Goal: Task Accomplishment & Management: Use online tool/utility

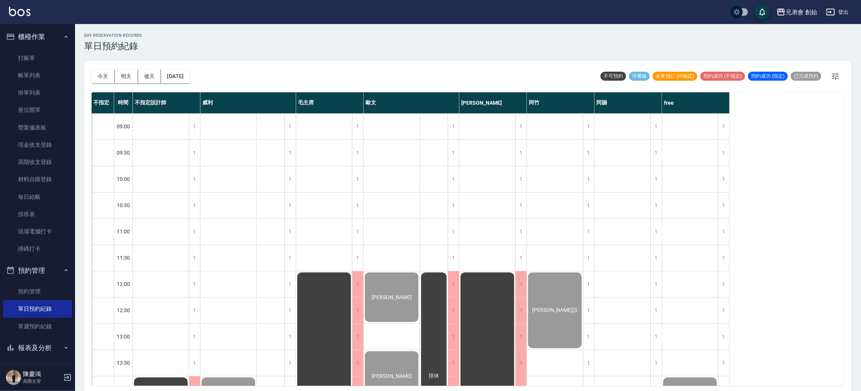
scroll to position [394, 0]
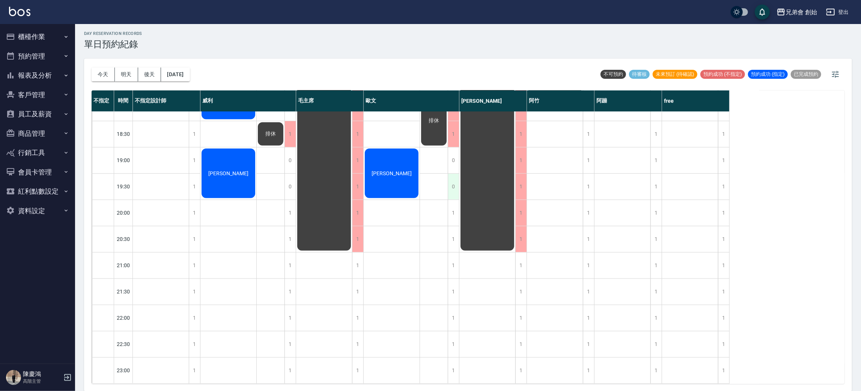
scroll to position [386, 0]
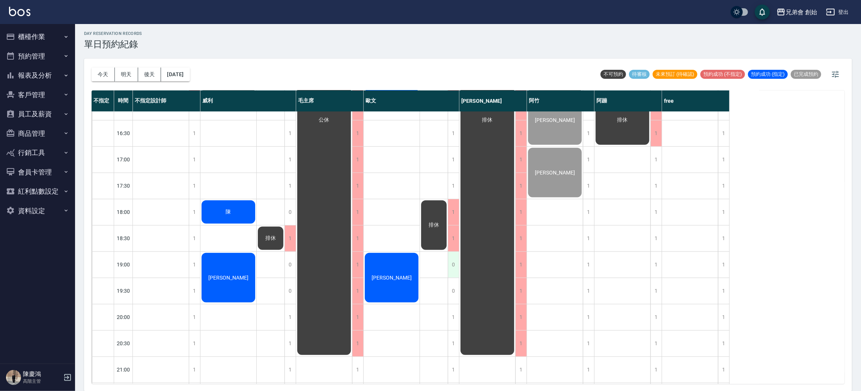
click at [452, 263] on div "0" at bounding box center [453, 265] width 11 height 26
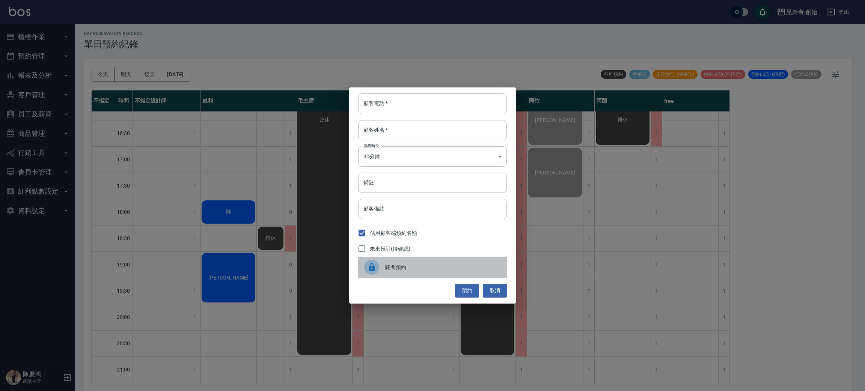
click at [392, 266] on span "關閉預約" at bounding box center [443, 268] width 116 height 8
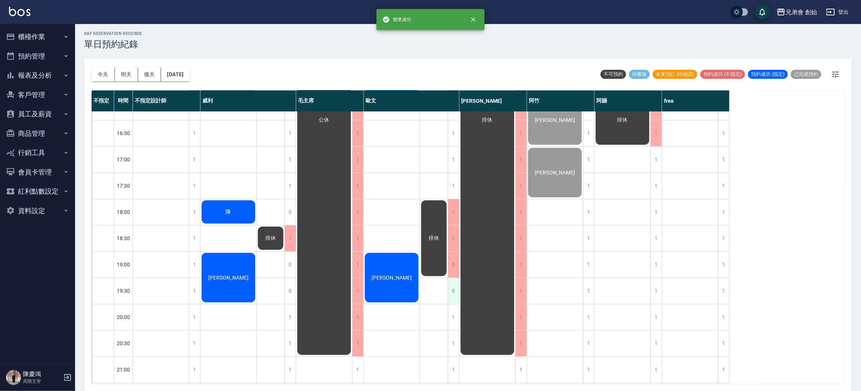
click at [450, 288] on div "0" at bounding box center [453, 291] width 11 height 26
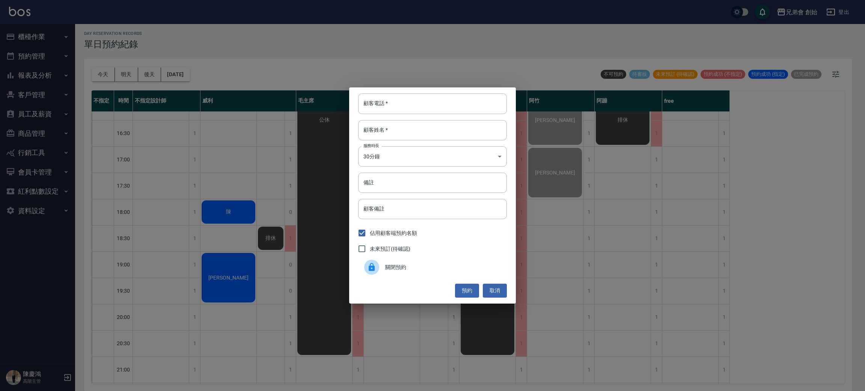
click at [400, 263] on div "關閉預約" at bounding box center [432, 267] width 149 height 21
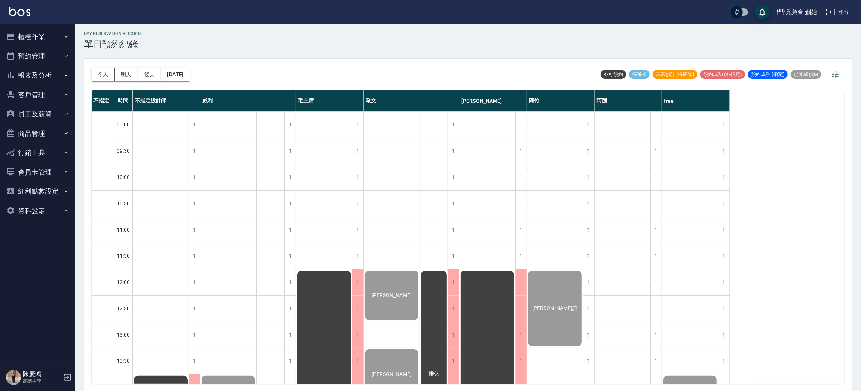
scroll to position [338, 0]
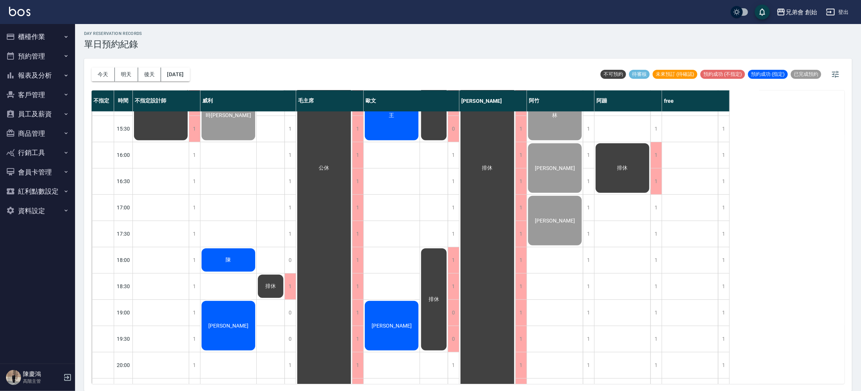
click at [189, 142] on div "陳" at bounding box center [161, 89] width 56 height 104
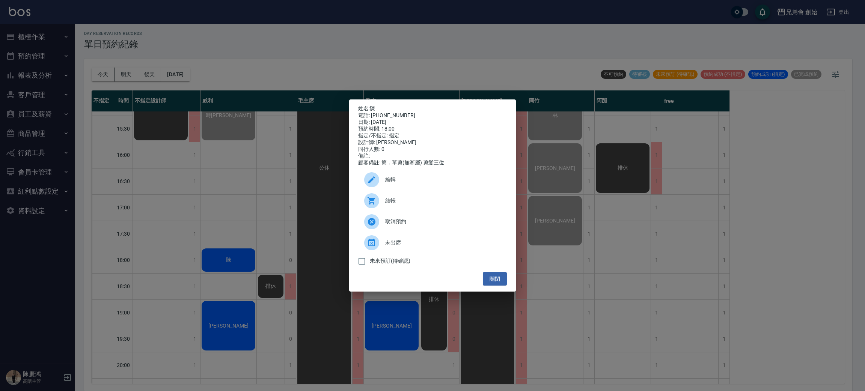
click at [379, 112] on div "電話: 0989500810" at bounding box center [432, 115] width 149 height 7
copy div "0989500810"
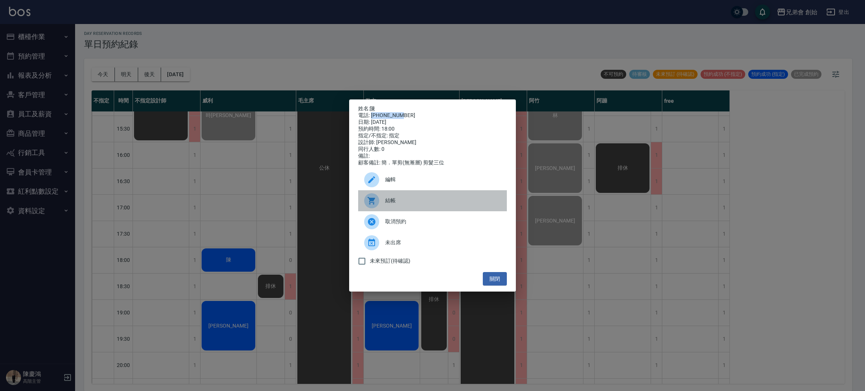
click at [397, 205] on span "結帳" at bounding box center [443, 201] width 116 height 8
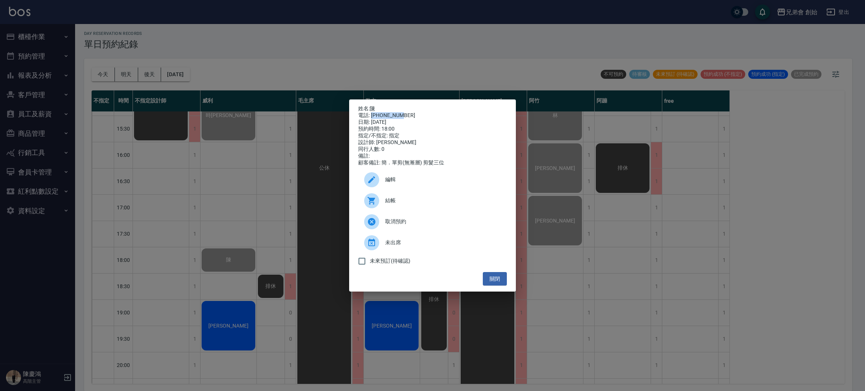
copy div "0989500810"
drag, startPoint x: 330, startPoint y: 41, endPoint x: 254, endPoint y: 42, distance: 76.2
click at [329, 41] on div "姓名: 陳 電話: 0989500810 日期: 2025/08/24 預約時間: 18:00 指定/不指定: 指定 設計師: 威利 同行人數: 0 備註: …" at bounding box center [432, 195] width 865 height 391
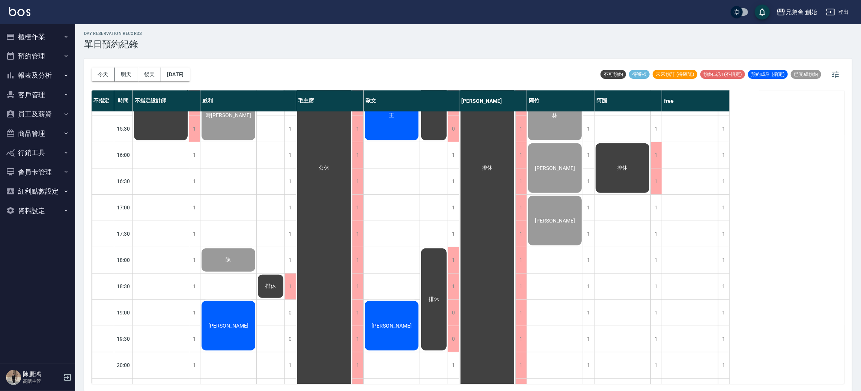
click at [240, 71] on div "今天 明天 後天 2025/08/24 不可預約 待審核 未來預訂 (待確認) 預約成功 (不指定) 預約成功 (指定) 已完成預約" at bounding box center [468, 75] width 753 height 32
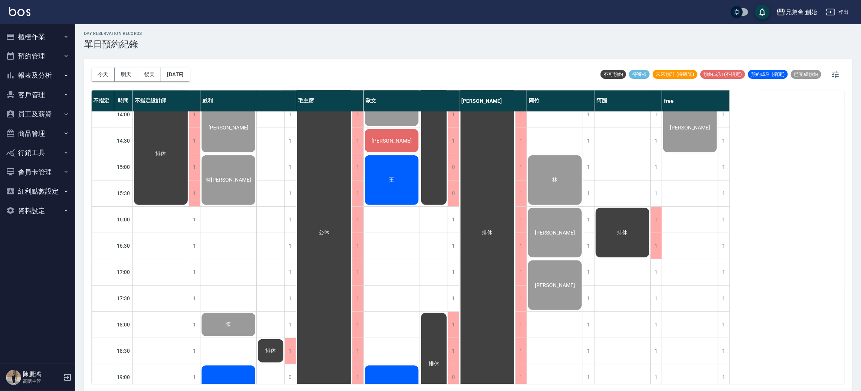
scroll to position [386, 0]
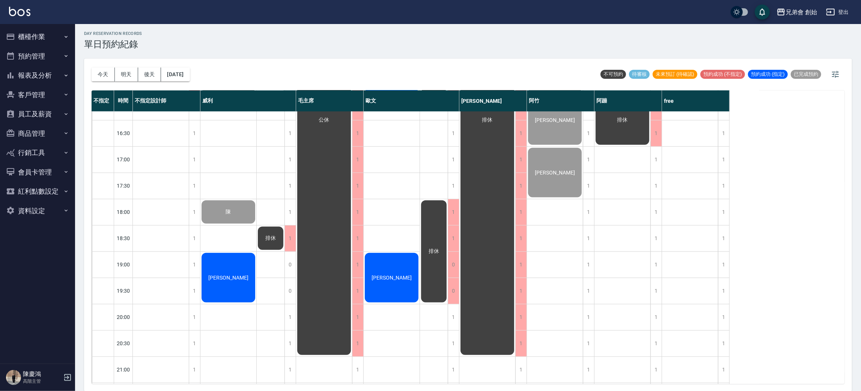
click at [228, 171] on div "簡廷翰 時宇威 陳 郭齡鴻" at bounding box center [229, 107] width 56 height 762
click at [189, 93] on div "[PERSON_NAME]" at bounding box center [161, 41] width 56 height 104
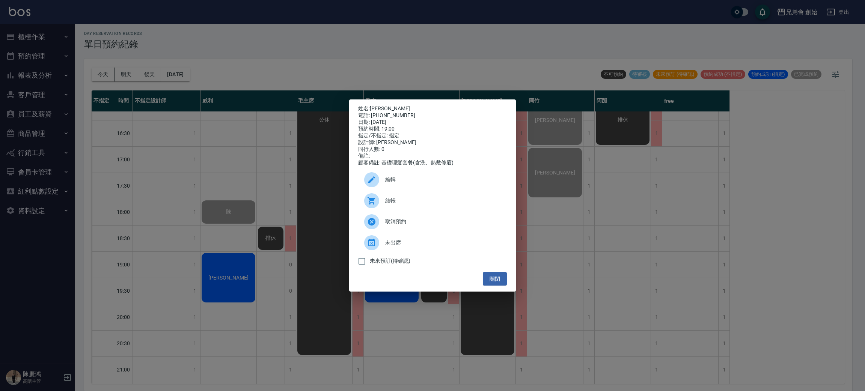
click at [192, 190] on div "姓名: 郭齡鴻 電話: 0982772026 日期: 2025/08/24 預約時間: 19:00 指定/不指定: 指定 設計師: 威利 同行人數: 0 備註…" at bounding box center [432, 195] width 865 height 391
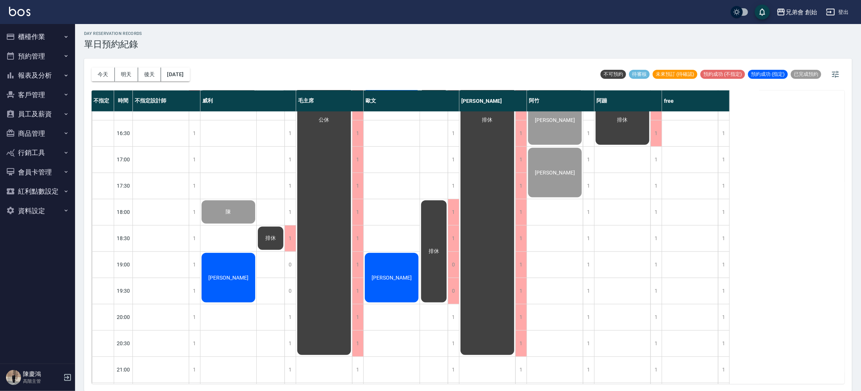
click at [229, 237] on div "簡廷翰 時宇威 陳 郭齡鴻" at bounding box center [229, 107] width 56 height 762
click at [189, 93] on div "[PERSON_NAME]" at bounding box center [161, 41] width 56 height 104
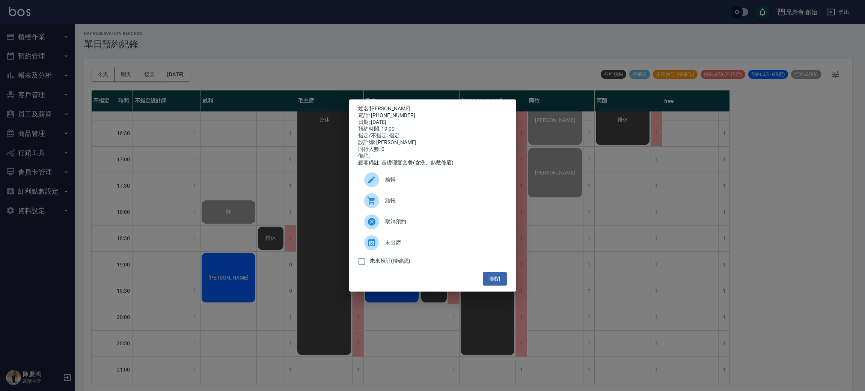
click at [377, 107] on link "[PERSON_NAME]" at bounding box center [390, 109] width 40 height 6
click at [261, 146] on div "姓名: 郭齡鴻 電話: 0982772026 日期: 2025/08/24 預約時間: 19:00 指定/不指定: 指定 設計師: 威利 同行人數: 0 備註…" at bounding box center [432, 195] width 865 height 391
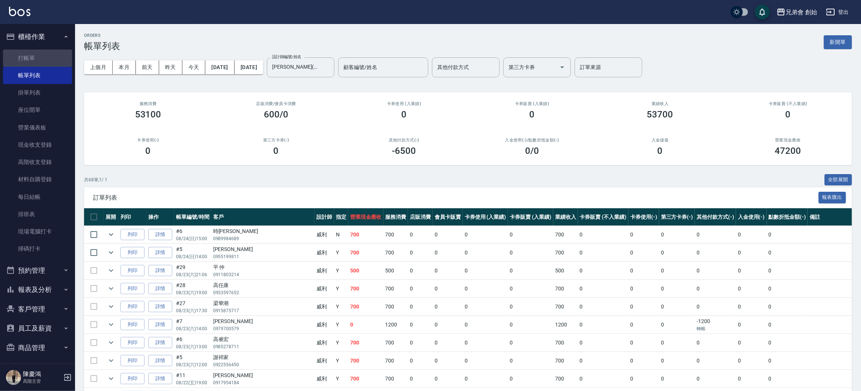
drag, startPoint x: 50, startPoint y: 60, endPoint x: 162, endPoint y: 64, distance: 112.0
click at [50, 60] on link "打帳單" at bounding box center [37, 58] width 69 height 17
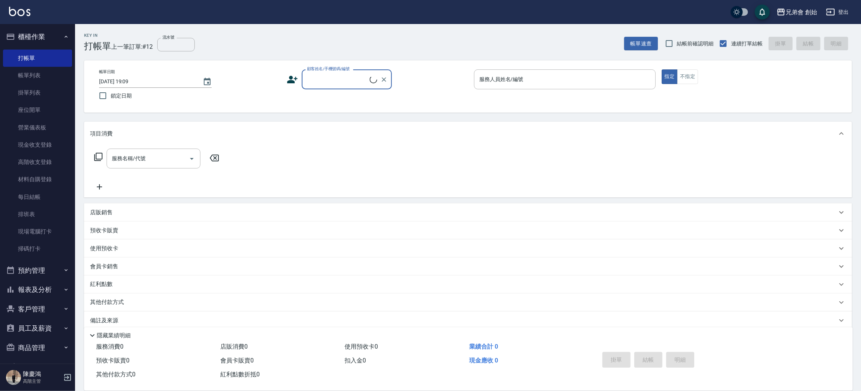
click at [318, 76] on input "顧客姓名/手機號碼/編號" at bounding box center [337, 79] width 65 height 13
click at [342, 100] on li "陳/0989500810/null" at bounding box center [347, 98] width 90 height 12
type input "陳/0989500810/null"
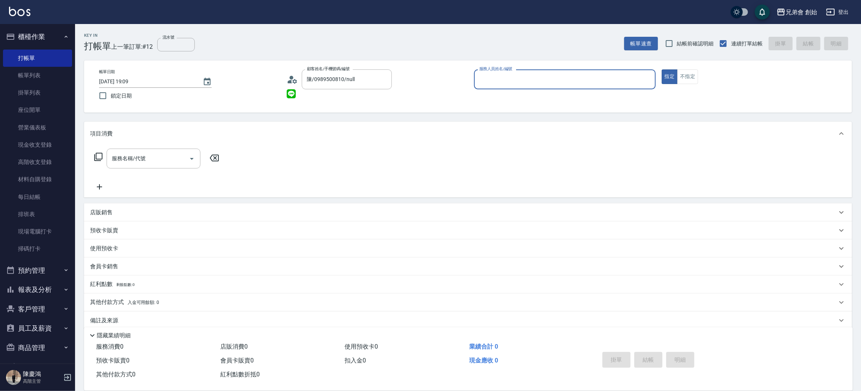
click at [557, 78] on input "服務人員姓名/編號" at bounding box center [565, 79] width 175 height 13
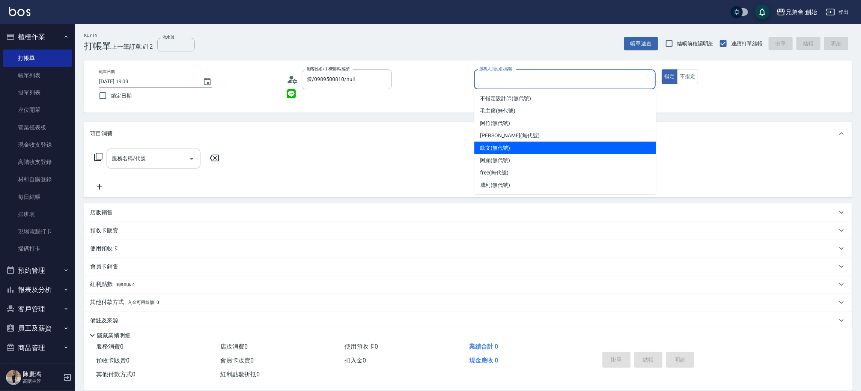
click at [531, 152] on div "歐文 (無代號)" at bounding box center [566, 148] width 182 height 12
type input "歐文(無代號)"
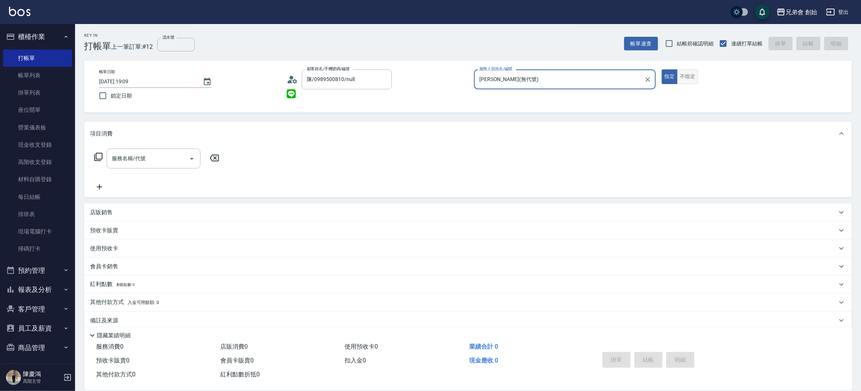
click at [685, 80] on button "不指定" at bounding box center [687, 76] width 21 height 15
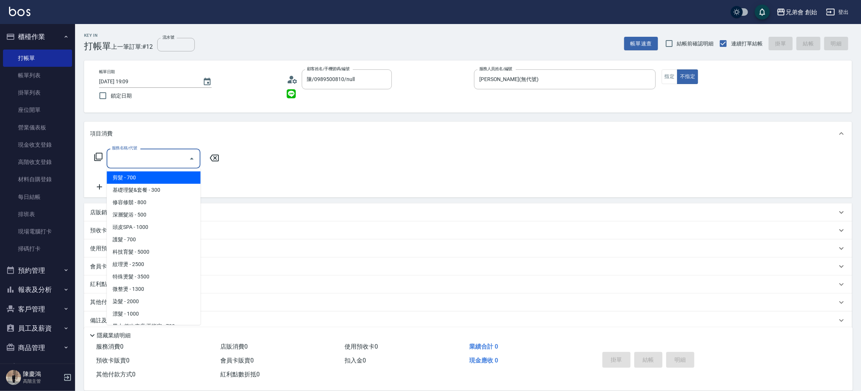
click at [148, 159] on input "服務名稱/代號" at bounding box center [148, 158] width 76 height 13
click at [169, 178] on span "剪髮 - 700" at bounding box center [154, 178] width 94 height 12
type input "剪髮(A01)"
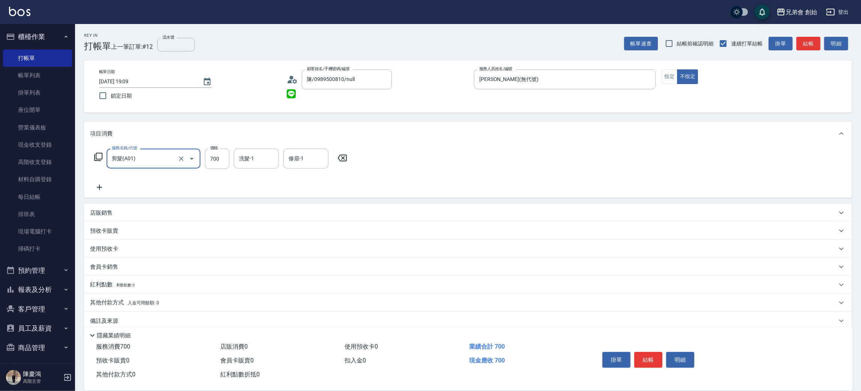
scroll to position [9, 0]
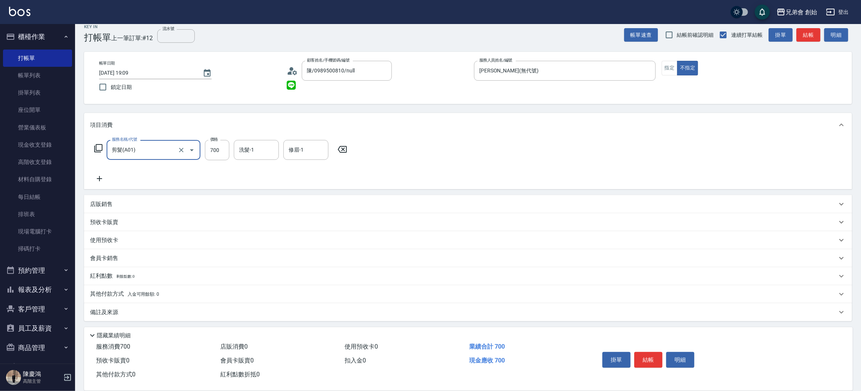
click at [114, 300] on div "其他付款方式 入金可用餘額: 0" at bounding box center [468, 294] width 768 height 18
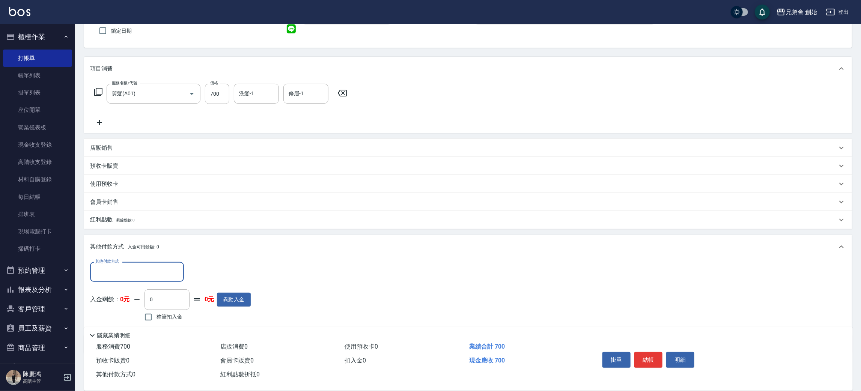
scroll to position [97, 0]
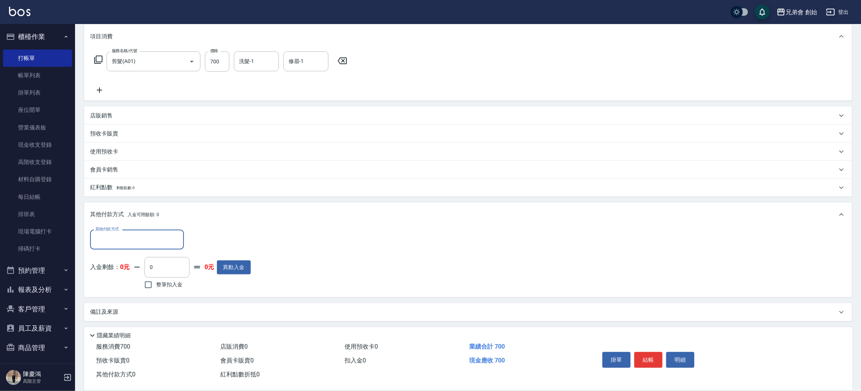
click at [139, 242] on input "其他付款方式" at bounding box center [136, 239] width 87 height 13
click at [122, 269] on span "轉帳" at bounding box center [137, 271] width 94 height 12
type input "轉帳"
click at [204, 241] on input "0" at bounding box center [216, 240] width 56 height 20
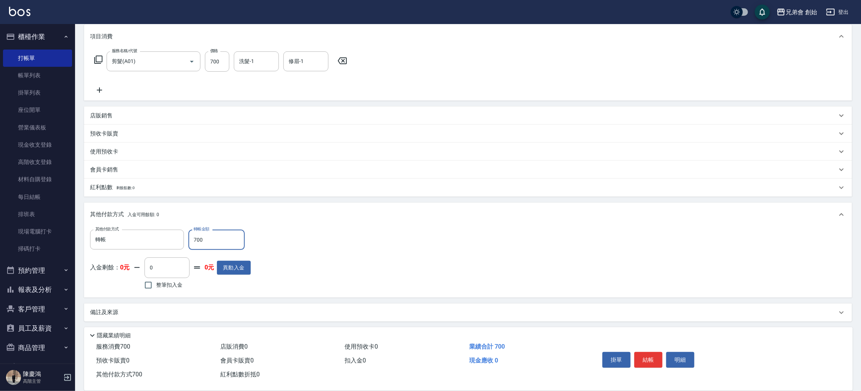
type input "700"
click at [479, 267] on div "其他付款方式 轉帳 其他付款方式 轉帳金額 700 轉帳金額 入金剩餘： 0元 0 ​ 整筆扣入金 0元 異動入金" at bounding box center [468, 261] width 756 height 62
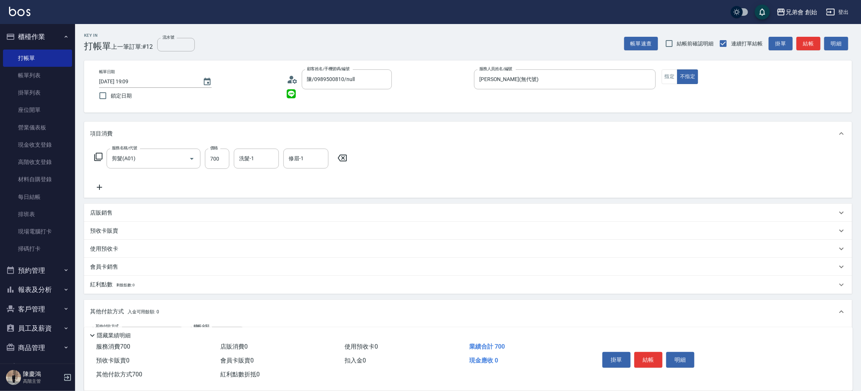
scroll to position [98, 0]
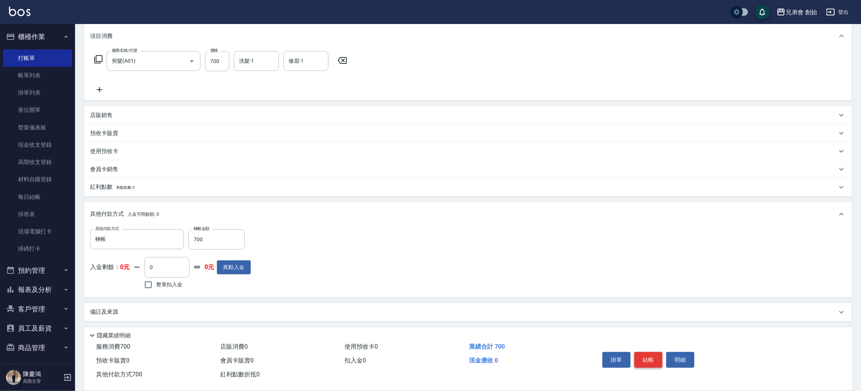
click at [650, 360] on button "結帳" at bounding box center [649, 360] width 28 height 16
type input "2025/08/24 19:10"
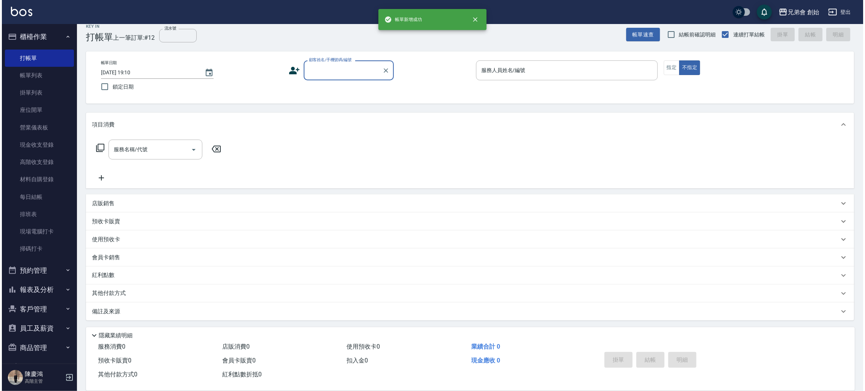
scroll to position [0, 0]
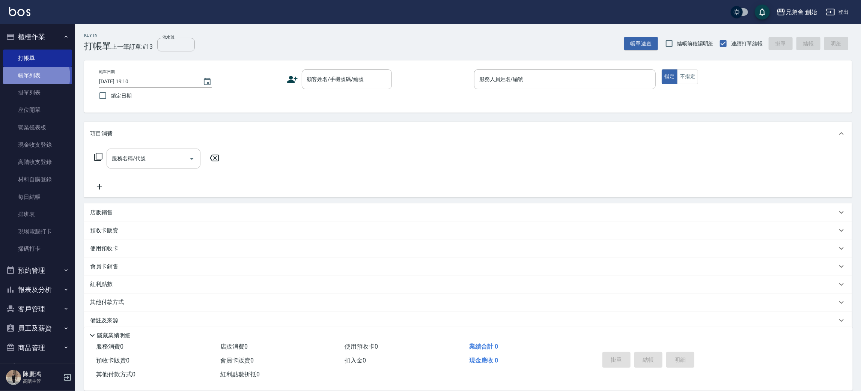
click at [31, 77] on link "帳單列表" at bounding box center [37, 75] width 69 height 17
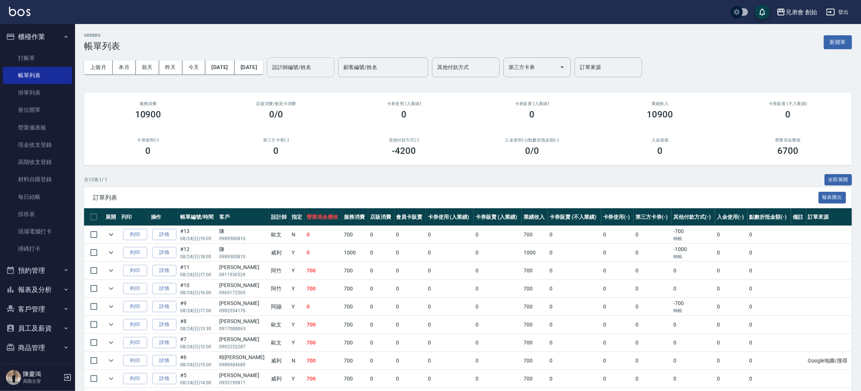
click at [324, 70] on input "設計師編號/姓名" at bounding box center [300, 67] width 61 height 13
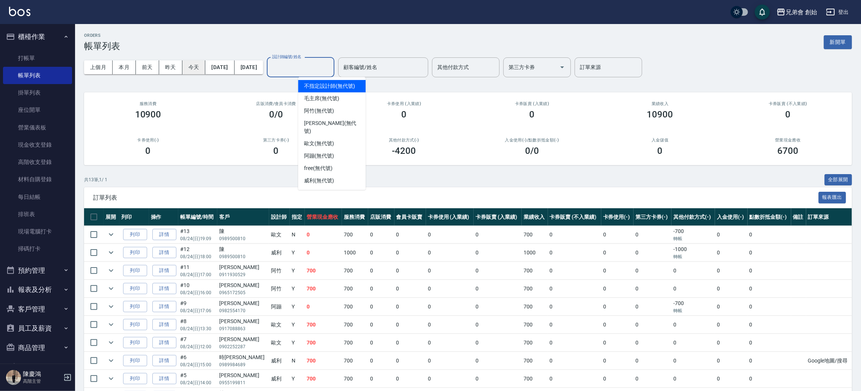
click at [188, 68] on button "今天" at bounding box center [193, 67] width 23 height 14
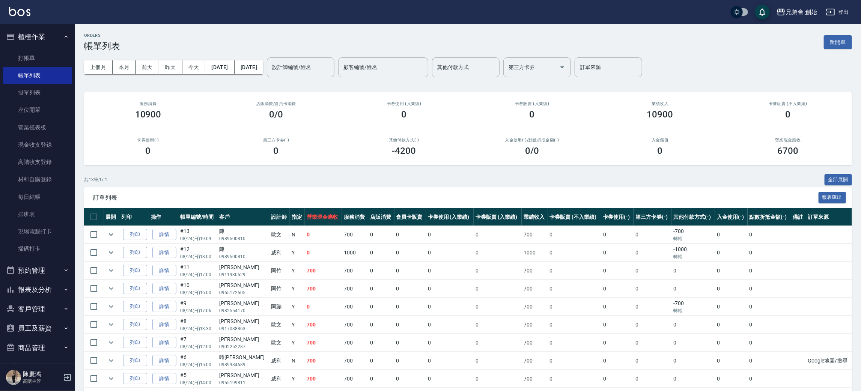
click at [214, 27] on div "ORDERS 帳單列表 新開單 上個月 本月 前天 昨天 今天 2025/08/24 2025/08/24 設計師編號/姓名 設計師編號/姓名 顧客編號/姓名…" at bounding box center [468, 257] width 786 height 466
click at [321, 59] on div "設計師編號/姓名" at bounding box center [301, 67] width 68 height 20
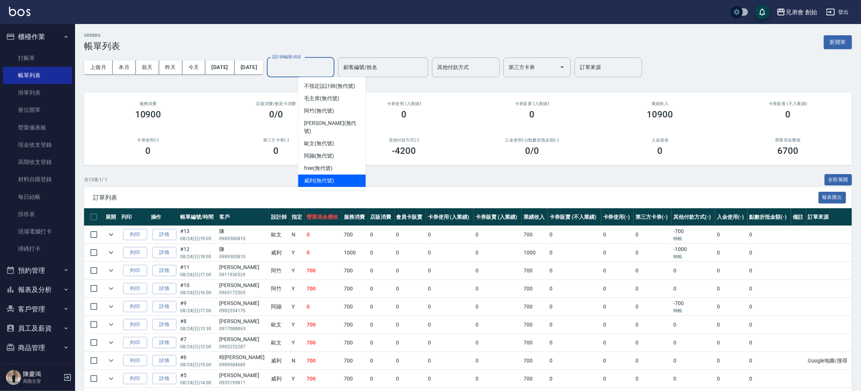
click at [336, 175] on div "威利 (無代號)" at bounding box center [332, 181] width 68 height 12
type input "威利(無代號)"
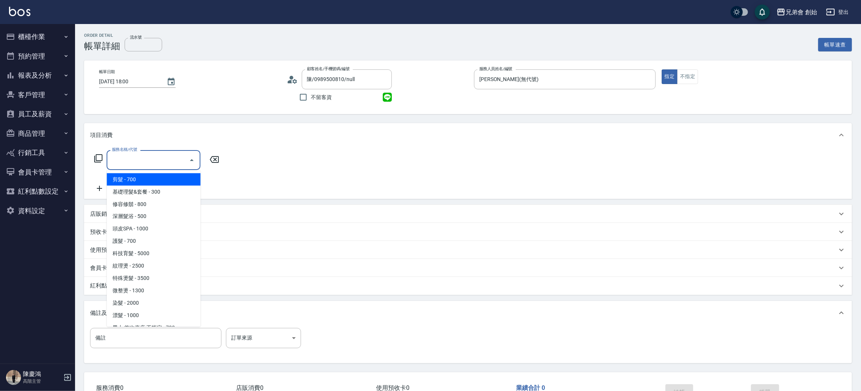
click at [172, 160] on input "服務名稱/代號" at bounding box center [148, 160] width 76 height 13
drag, startPoint x: 173, startPoint y: 178, endPoint x: 171, endPoint y: 190, distance: 12.6
click at [171, 190] on ul "剪髮 - 700 基礎理髮&套餐 - 300 修容修鬍 - 800 深層髮浴 - 500 頭皮SPA - 1000 護髮 - 700 科技育髮 - 5000 …" at bounding box center [154, 248] width 94 height 157
drag, startPoint x: 119, startPoint y: 191, endPoint x: 107, endPoint y: 191, distance: 11.6
click at [119, 191] on span "基礎理髮&套餐 - 300" at bounding box center [154, 192] width 94 height 12
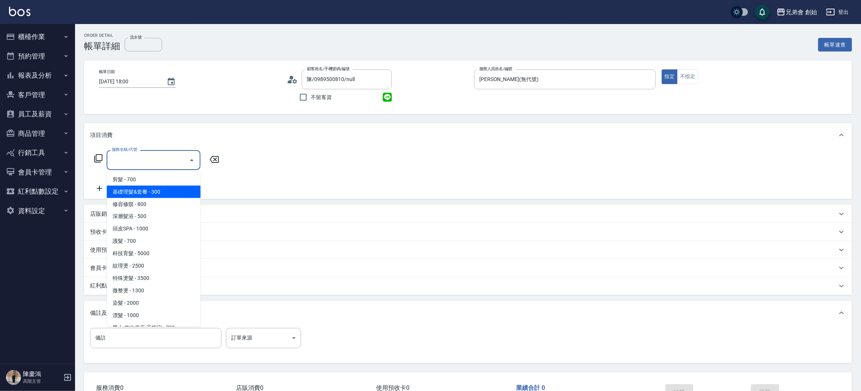
type input "基礎理髮&套餐(A02)"
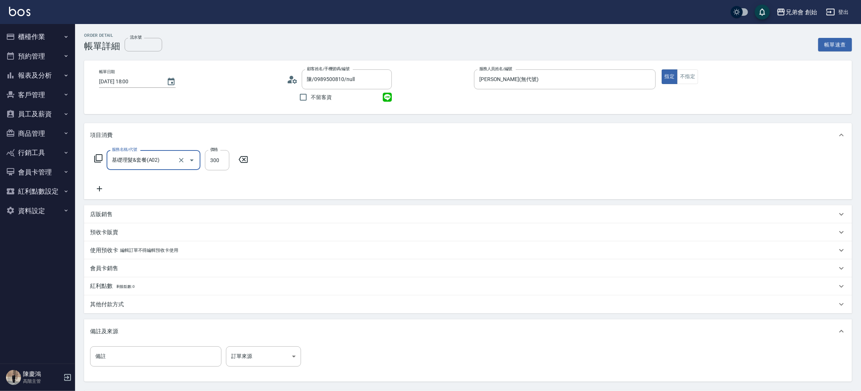
click at [95, 183] on div "服務名稱/代號 基礎理髮&套餐(A02) 服務名稱/代號 價格 300 價格" at bounding box center [171, 171] width 163 height 43
click at [96, 188] on icon at bounding box center [99, 188] width 19 height 9
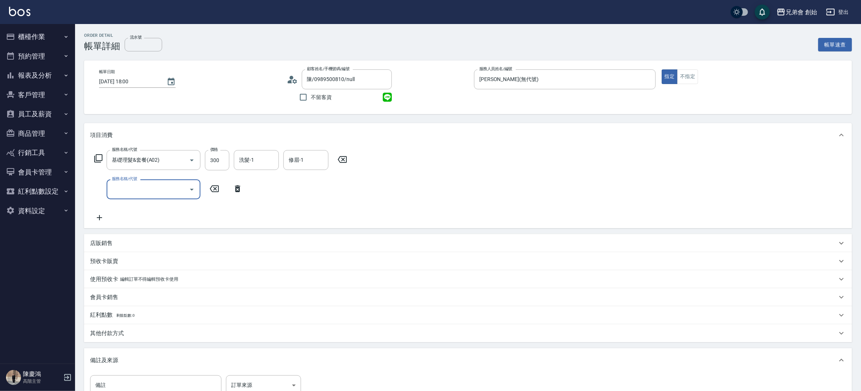
click at [150, 195] on input "服務名稱/代號" at bounding box center [148, 189] width 76 height 13
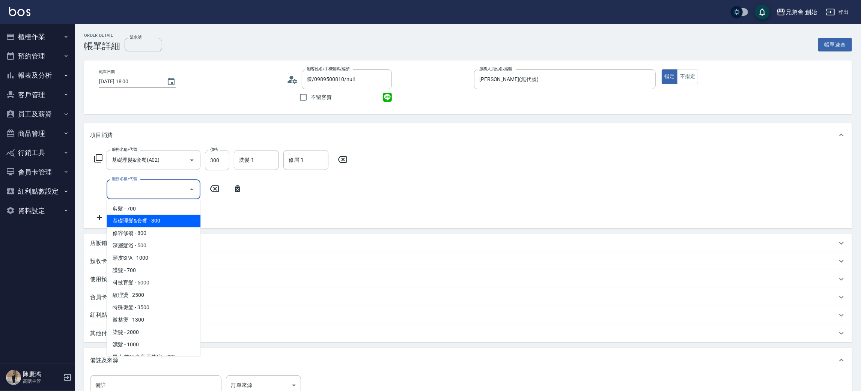
click at [149, 218] on span "基礎理髮&套餐 - 300" at bounding box center [154, 221] width 94 height 12
type input "基礎理髮&套餐(A02)"
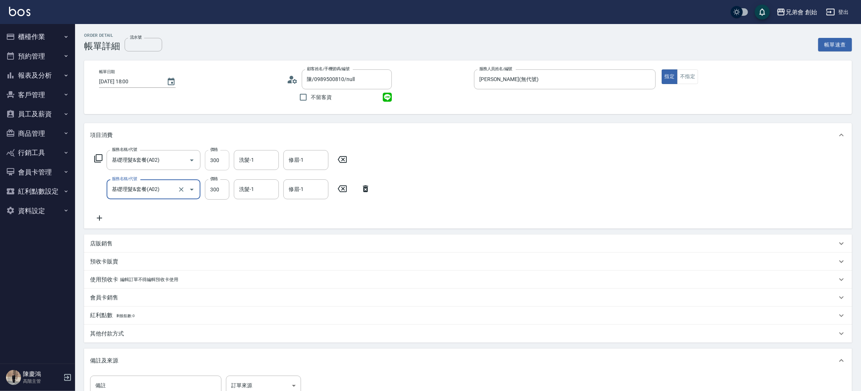
click at [206, 158] on input "300" at bounding box center [217, 160] width 24 height 20
type input "500"
click at [557, 175] on div "服務名稱/代號 基礎理髮&套餐(A02) 服務名稱/代號 價格 500 價格 洗髮-1 洗髮-1 修眉-1 修眉-1 服務名稱/代號 基礎理髮&套餐(A02)…" at bounding box center [468, 187] width 768 height 81
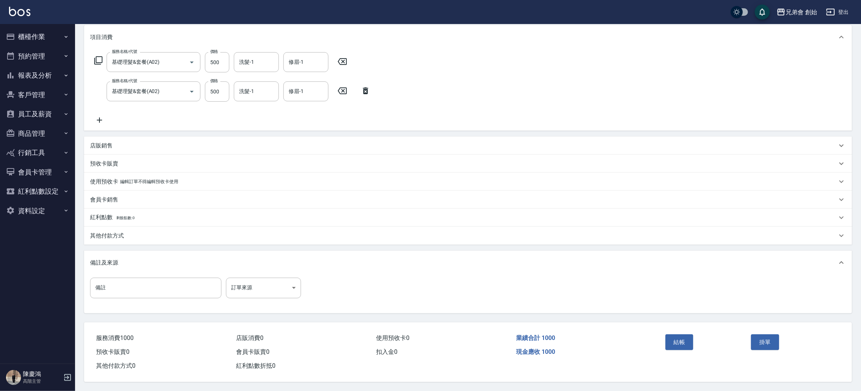
click at [133, 234] on div "其他付款方式" at bounding box center [463, 236] width 747 height 8
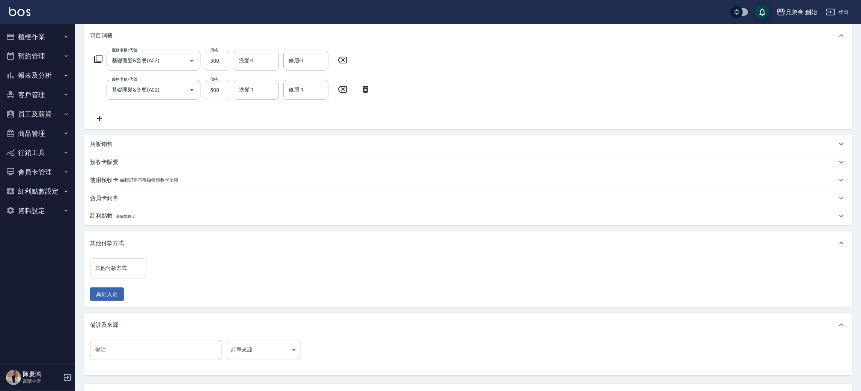
click at [123, 269] on input "其他付款方式" at bounding box center [118, 268] width 50 height 13
drag, startPoint x: 113, startPoint y: 294, endPoint x: 161, endPoint y: 293, distance: 47.3
click at [113, 294] on span "轉帳" at bounding box center [118, 300] width 56 height 12
type input "轉帳"
drag, startPoint x: 612, startPoint y: 268, endPoint x: 583, endPoint y: 270, distance: 29.0
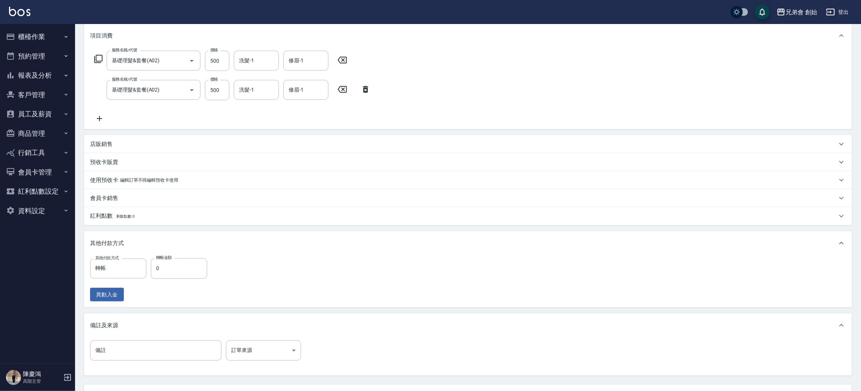
click at [612, 268] on div "其他付款方式 轉帳 其他付款方式 轉帳金額 0 轉帳金額 異動入金" at bounding box center [468, 279] width 756 height 43
click at [173, 267] on input "0" at bounding box center [179, 268] width 56 height 20
type input "1000"
click at [531, 256] on div "其他付款方式 轉帳 其他付款方式 轉帳金額 1000 轉帳金額 異動入金" at bounding box center [468, 281] width 768 height 52
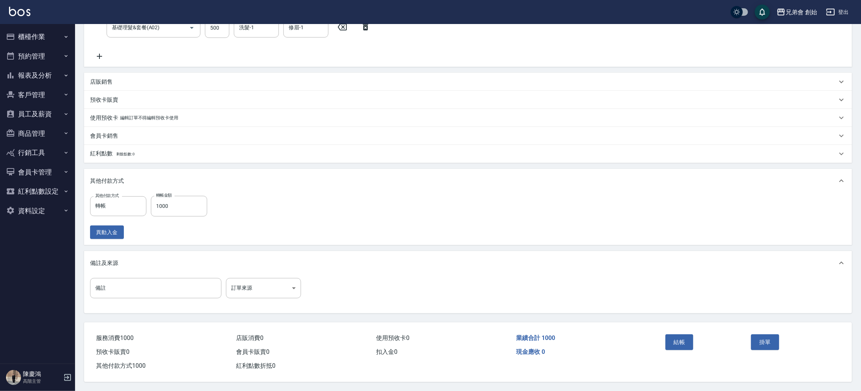
click at [612, 345] on div "現金應收 0" at bounding box center [583, 352] width 140 height 14
click at [679, 340] on button "結帳" at bounding box center [680, 343] width 28 height 16
